Goal: Task Accomplishment & Management: Complete application form

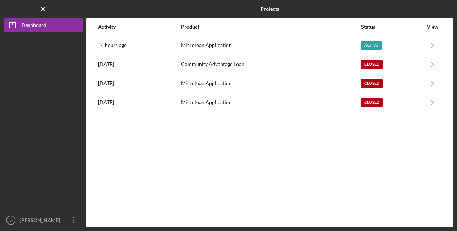
click at [377, 46] on div "Active" at bounding box center [371, 45] width 20 height 9
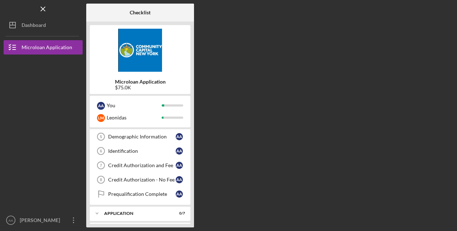
scroll to position [36, 0]
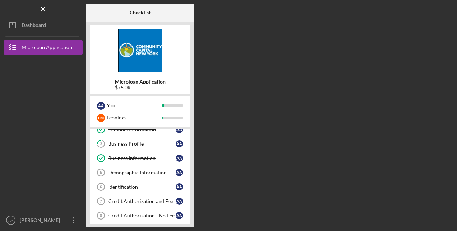
click at [124, 172] on div "Demographic Information" at bounding box center [142, 173] width 68 height 6
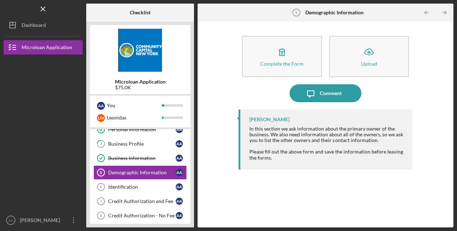
click at [269, 59] on button "Complete the Form Form" at bounding box center [282, 56] width 80 height 41
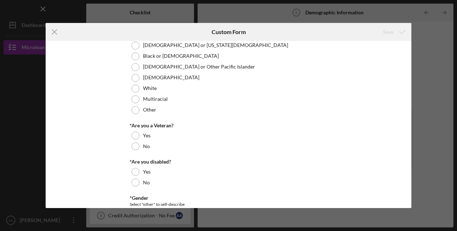
scroll to position [72, 0]
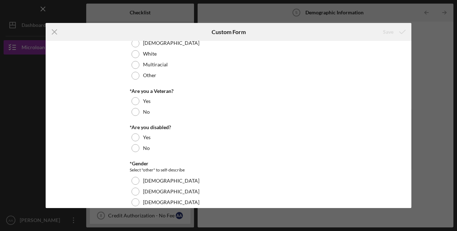
click at [136, 112] on div at bounding box center [135, 112] width 8 height 8
click at [134, 147] on div at bounding box center [135, 148] width 8 height 8
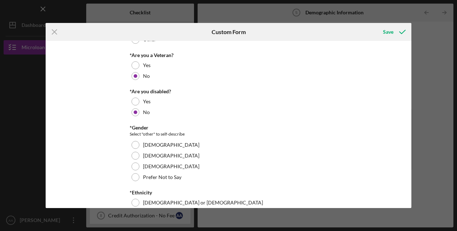
click at [133, 144] on div at bounding box center [135, 145] width 8 height 8
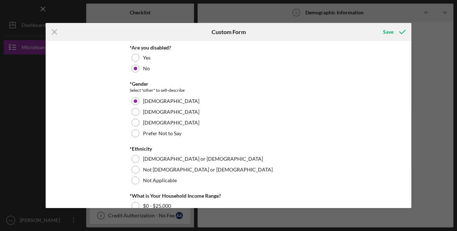
scroll to position [215, 0]
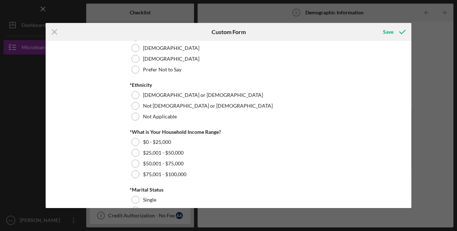
click at [134, 93] on div at bounding box center [135, 95] width 8 height 8
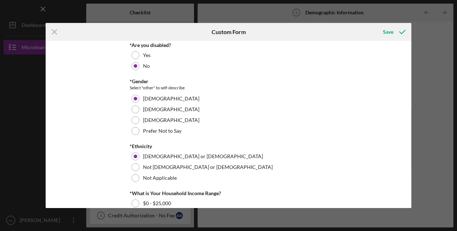
scroll to position [121, 0]
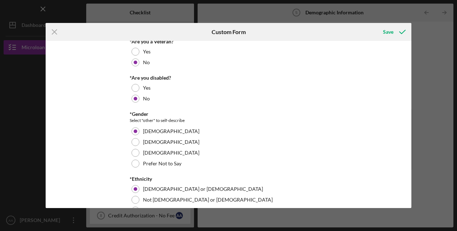
click at [382, 32] on button "Save" at bounding box center [394, 32] width 36 height 14
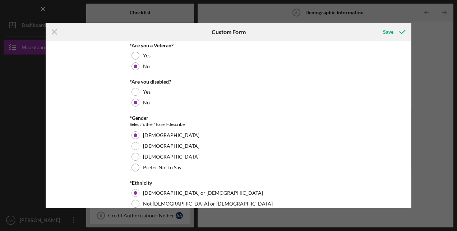
scroll to position [126, 0]
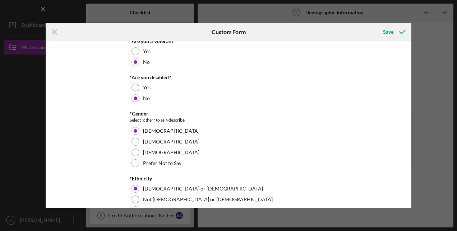
click at [391, 29] on div "Save" at bounding box center [388, 32] width 10 height 14
click at [57, 33] on icon "Icon/Menu Close" at bounding box center [55, 32] width 18 height 18
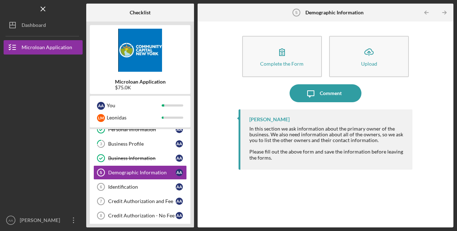
click at [47, 7] on icon "Icon/Menu Close" at bounding box center [43, 9] width 16 height 16
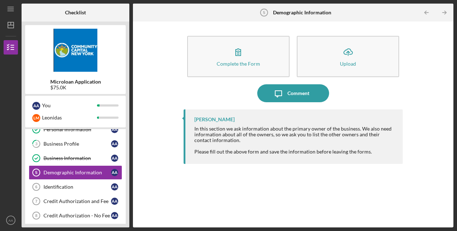
click at [11, 9] on icon "Icon/Menu" at bounding box center [11, 9] width 16 height 16
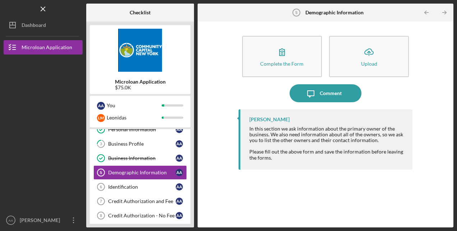
click at [18, 25] on icon "Icon/Dashboard" at bounding box center [13, 25] width 18 height 18
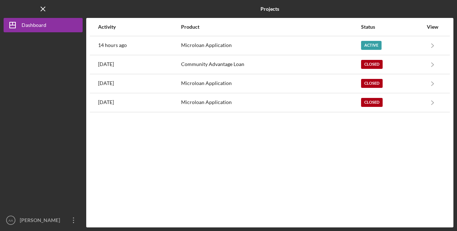
click at [374, 84] on div "Closed" at bounding box center [372, 83] width 22 height 9
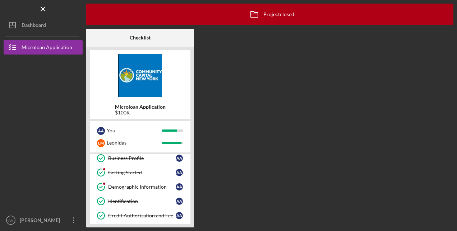
scroll to position [36, 0]
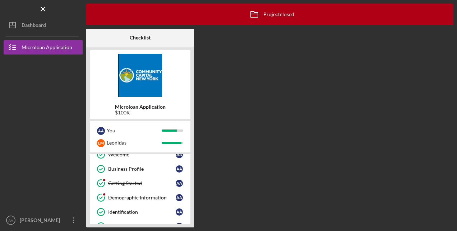
click at [142, 195] on div "Demographic Information" at bounding box center [142, 198] width 68 height 6
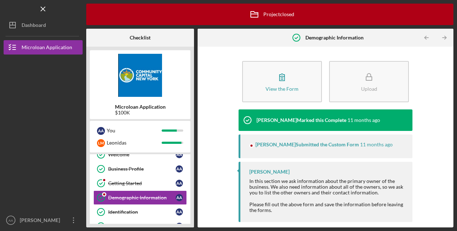
click at [275, 89] on div "View the Form" at bounding box center [281, 88] width 33 height 5
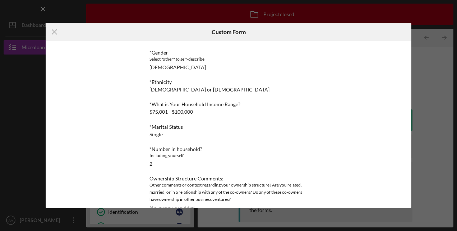
scroll to position [134, 0]
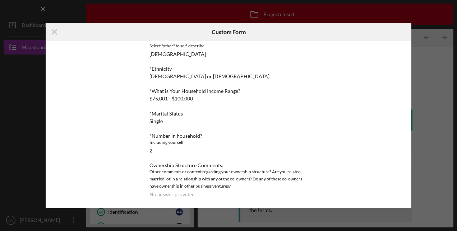
click at [53, 29] on icon "Icon/Menu Close" at bounding box center [55, 32] width 18 height 18
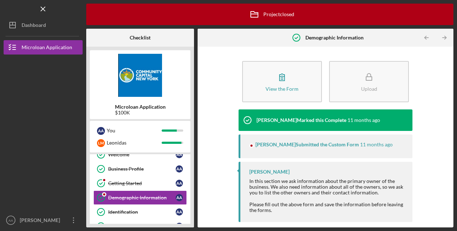
click at [32, 25] on div "Dashboard" at bounding box center [34, 26] width 24 height 16
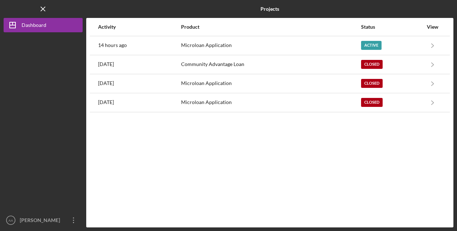
click at [380, 43] on div "Active" at bounding box center [371, 45] width 20 height 9
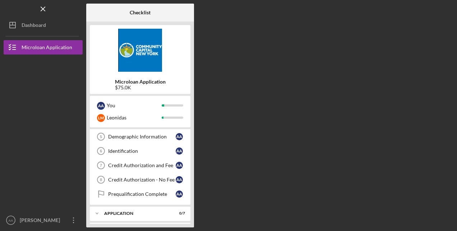
scroll to position [36, 0]
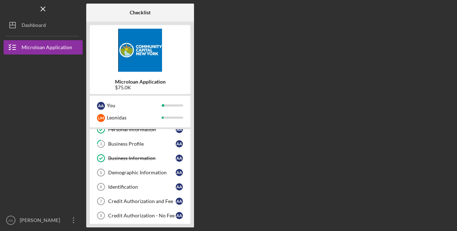
click at [141, 172] on div "Demographic Information" at bounding box center [142, 173] width 68 height 6
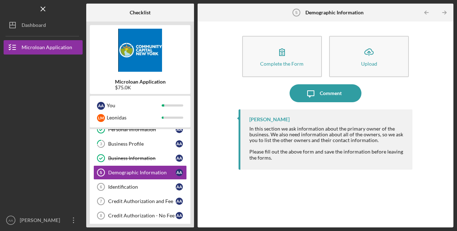
click at [279, 58] on icon "button" at bounding box center [282, 52] width 18 height 18
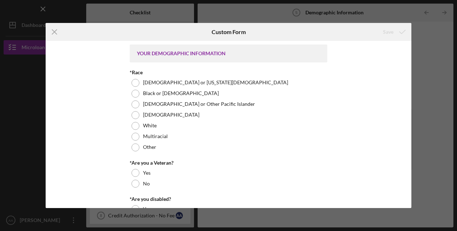
scroll to position [36, 0]
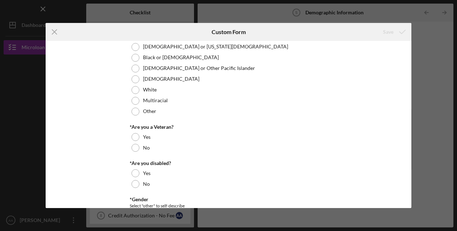
click at [138, 146] on div "No" at bounding box center [229, 148] width 198 height 11
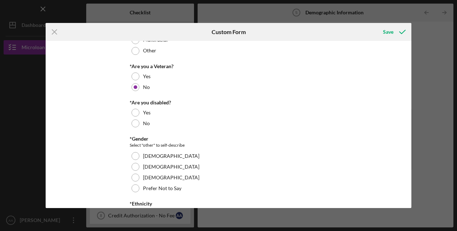
scroll to position [144, 0]
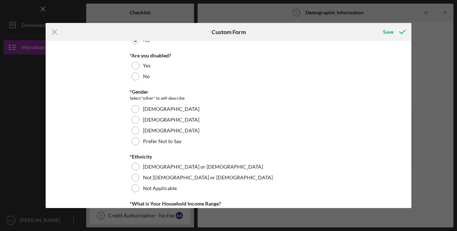
click at [133, 108] on div at bounding box center [135, 109] width 8 height 8
click at [134, 74] on div at bounding box center [135, 77] width 8 height 8
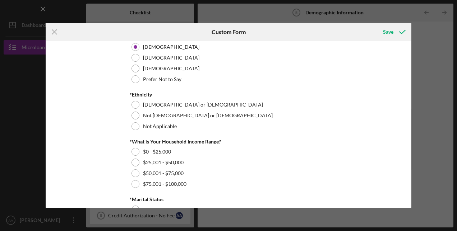
scroll to position [251, 0]
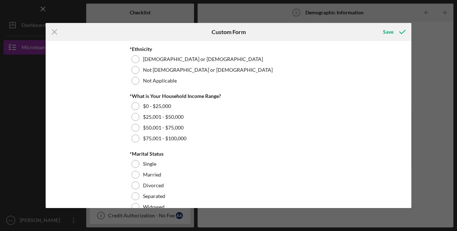
click at [136, 59] on div at bounding box center [135, 59] width 8 height 8
drag, startPoint x: 137, startPoint y: 139, endPoint x: 163, endPoint y: 136, distance: 26.3
click at [137, 139] on div at bounding box center [135, 139] width 8 height 8
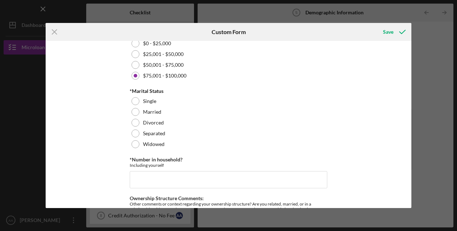
scroll to position [323, 0]
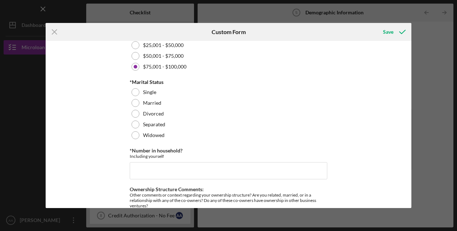
click at [151, 97] on div "Single" at bounding box center [229, 92] width 198 height 11
click at [154, 167] on input "*Number in household?" at bounding box center [229, 170] width 198 height 17
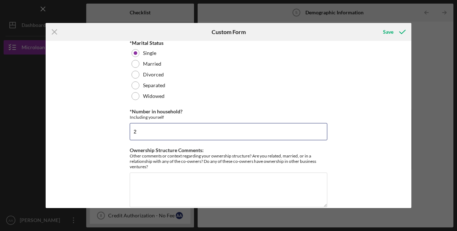
scroll to position [373, 0]
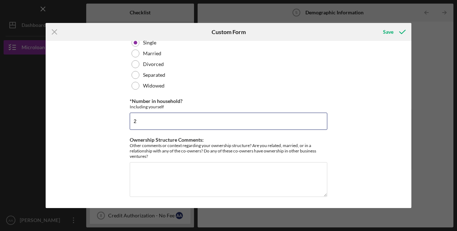
type input "2"
click at [392, 32] on div "Save" at bounding box center [388, 32] width 10 height 14
click at [403, 31] on polyline "submit" at bounding box center [402, 32] width 6 height 4
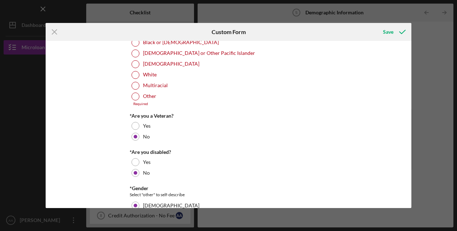
scroll to position [0, 0]
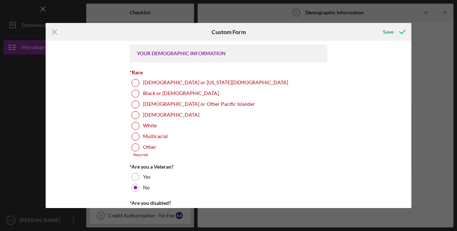
click at [137, 147] on div at bounding box center [135, 148] width 8 height 8
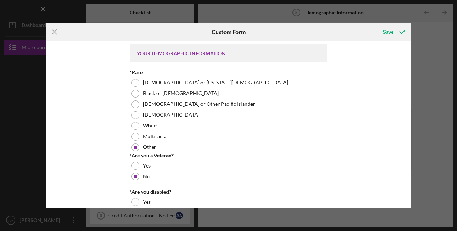
click at [393, 28] on icon "submit" at bounding box center [402, 32] width 18 height 18
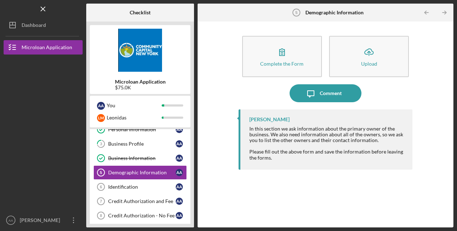
click at [125, 172] on div "Demographic Information" at bounding box center [142, 173] width 68 height 6
click at [276, 63] on div "Complete the Form" at bounding box center [281, 63] width 43 height 5
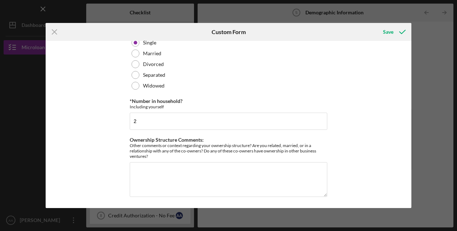
scroll to position [258, 0]
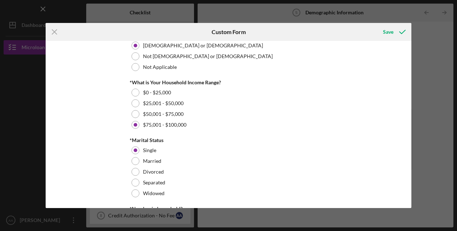
click at [56, 32] on icon "Icon/Menu Close" at bounding box center [55, 32] width 18 height 18
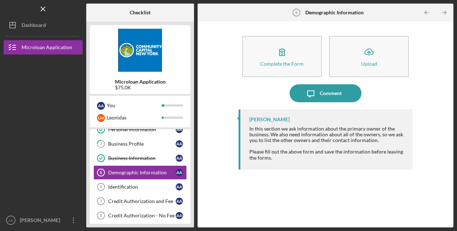
click at [133, 186] on div "Identification" at bounding box center [142, 187] width 68 height 6
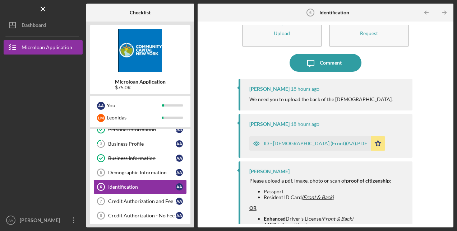
scroll to position [54, 0]
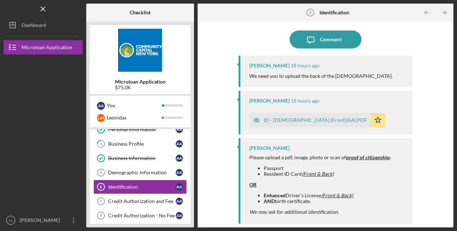
click at [129, 200] on div "Credit Authorization and Fee" at bounding box center [142, 202] width 68 height 6
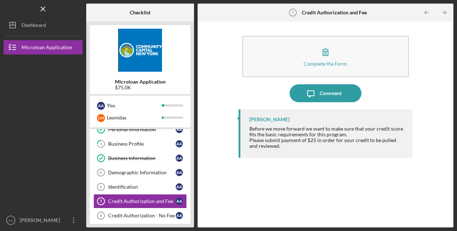
click at [322, 59] on icon "button" at bounding box center [325, 52] width 18 height 18
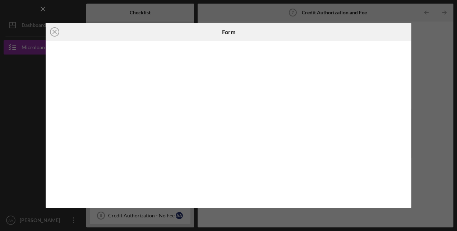
click at [56, 31] on line at bounding box center [55, 32] width 4 height 4
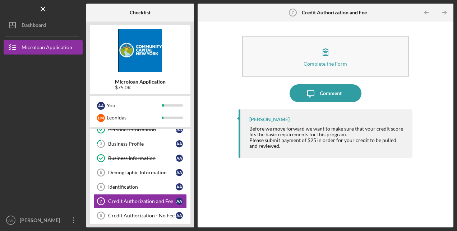
scroll to position [108, 0]
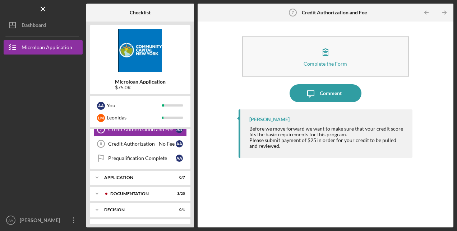
click at [129, 143] on div "Credit Authorization - No Fee" at bounding box center [142, 144] width 68 height 6
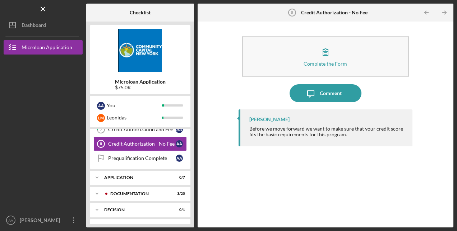
click at [335, 61] on div "Complete the Form" at bounding box center [324, 63] width 43 height 5
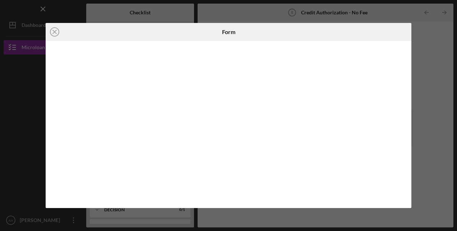
click at [54, 32] on icon "Icon/Close" at bounding box center [55, 32] width 18 height 18
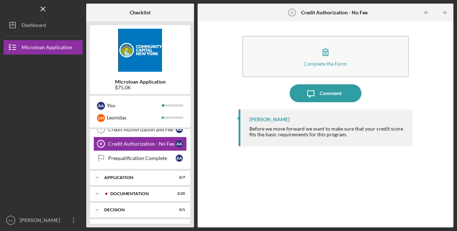
click at [133, 156] on div "Prequalification Complete" at bounding box center [142, 158] width 68 height 6
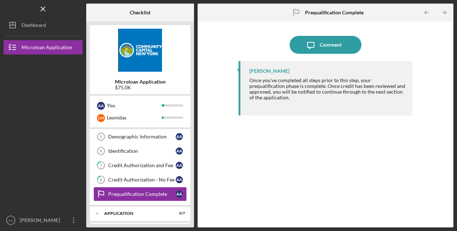
scroll to position [135, 0]
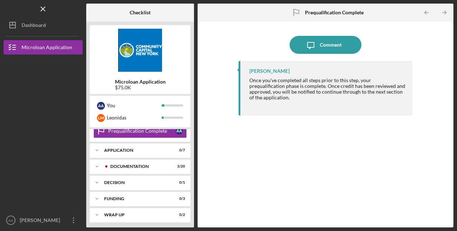
click at [111, 148] on div "Application" at bounding box center [135, 150] width 63 height 4
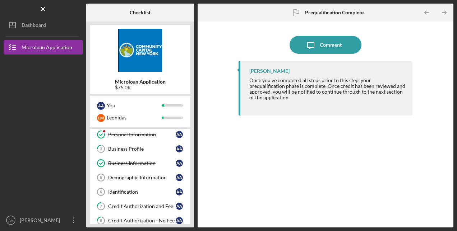
scroll to position [0, 0]
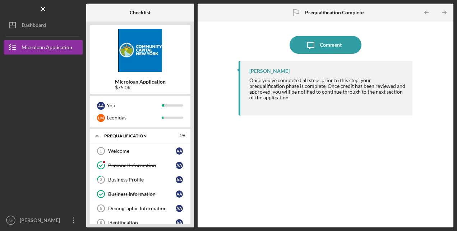
click at [226, 159] on div "Icon/Message Comment [PERSON_NAME] Once you've completed all steps prior to thi…" at bounding box center [325, 124] width 249 height 199
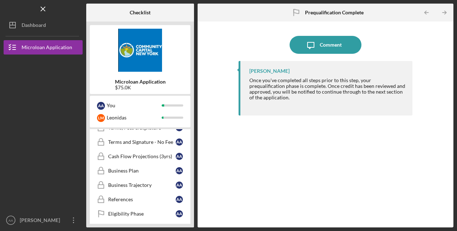
scroll to position [215, 0]
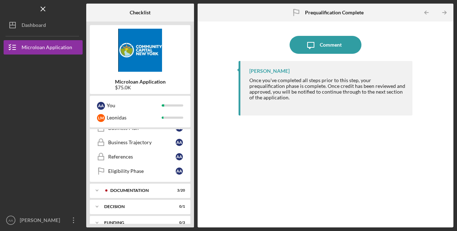
click at [130, 189] on div "Documentation" at bounding box center [138, 191] width 57 height 4
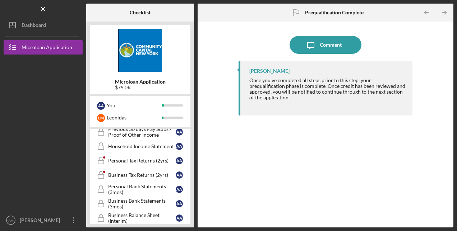
scroll to position [287, 0]
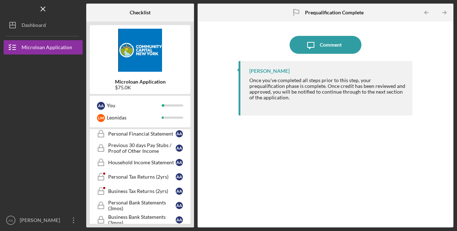
click at [114, 174] on div "Personal Tax Returns (2yrs)" at bounding box center [142, 177] width 68 height 6
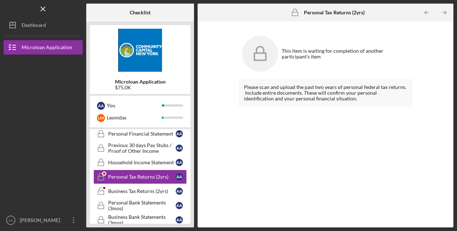
click at [111, 189] on div "Business Tax Returns (2yrs)" at bounding box center [142, 192] width 68 height 6
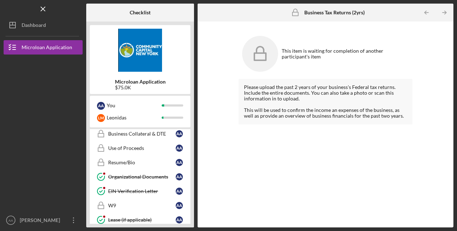
scroll to position [524, 0]
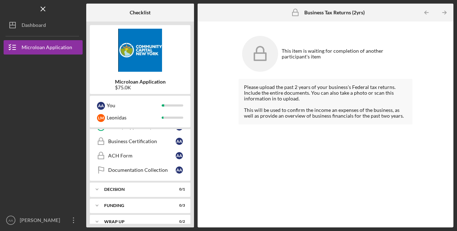
click at [43, 9] on line "button" at bounding box center [43, 9] width 4 height 4
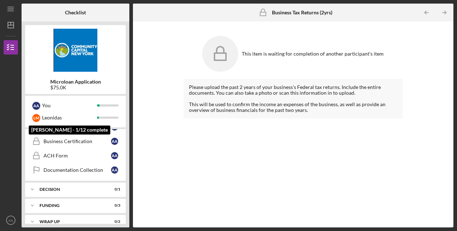
click at [54, 119] on div "Leonidas" at bounding box center [69, 118] width 55 height 12
click at [37, 117] on div "[PERSON_NAME]" at bounding box center [36, 118] width 8 height 8
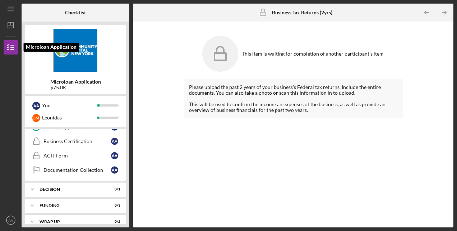
click at [12, 50] on icon "button" at bounding box center [11, 47] width 18 height 18
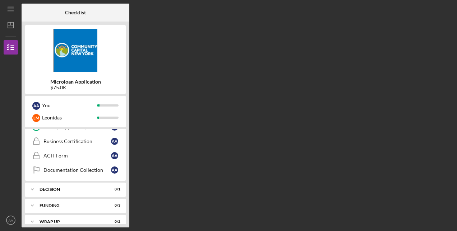
click at [13, 11] on icon "Icon/Menu" at bounding box center [11, 9] width 16 height 16
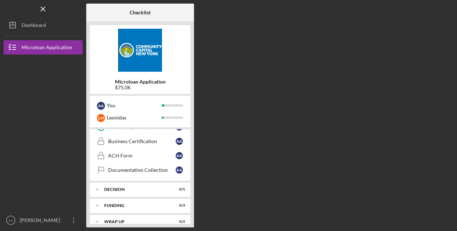
click at [46, 223] on div "[PERSON_NAME]" at bounding box center [41, 221] width 47 height 16
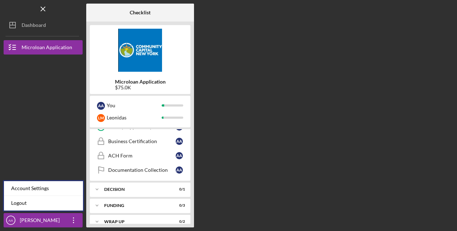
click at [74, 220] on icon "button" at bounding box center [73, 221] width 1 height 6
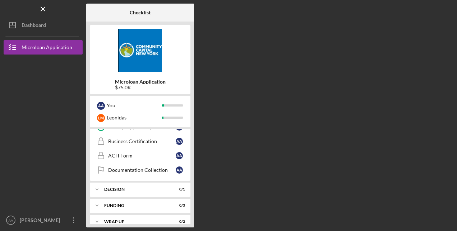
click at [61, 222] on div "[PERSON_NAME]" at bounding box center [41, 221] width 47 height 16
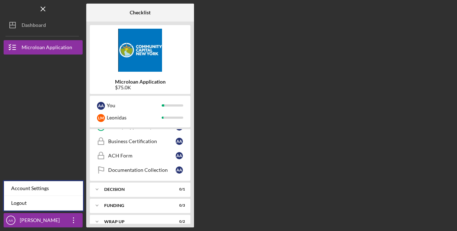
click at [30, 201] on link "Logout" at bounding box center [43, 203] width 79 height 15
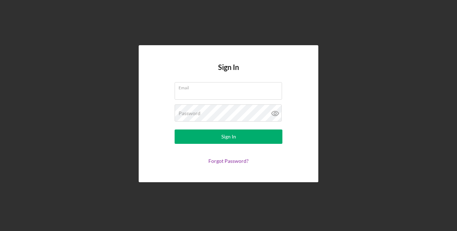
type input "[EMAIL_ADDRESS][DOMAIN_NAME]"
